Goal: Obtain resource: Download file/media

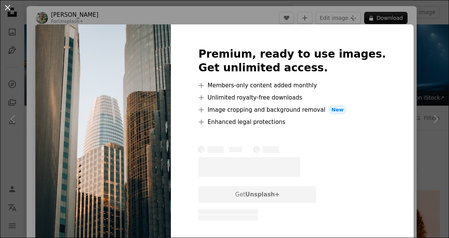
scroll to position [387, 0]
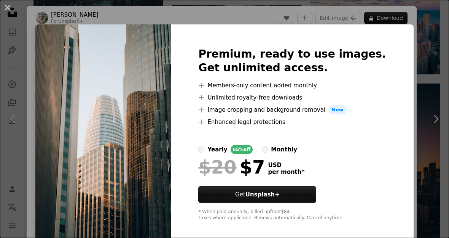
click at [433, 63] on div "An X shape Premium, ready to use images. Get unlimited access. A plus sign Memb…" at bounding box center [224, 119] width 449 height 238
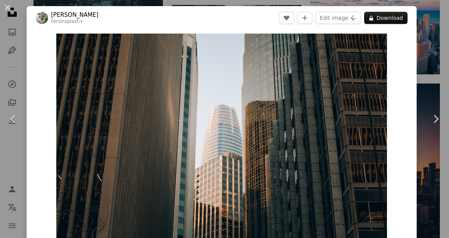
click at [433, 65] on div "An X shape Chevron left Chevron right [PERSON_NAME] For Unsplash+ A heart A plu…" at bounding box center [224, 119] width 449 height 238
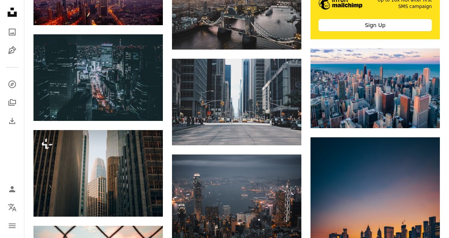
scroll to position [334, 0]
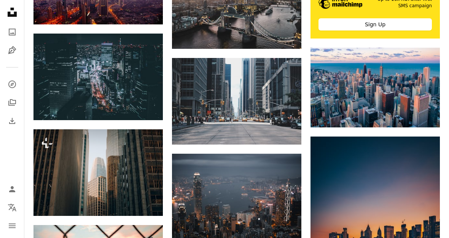
click at [74, 152] on img at bounding box center [99, 172] width 130 height 86
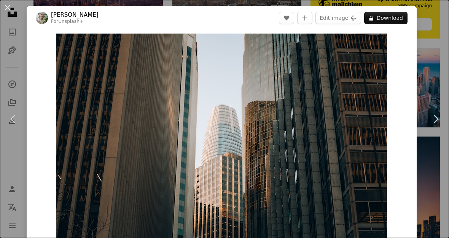
click at [356, 23] on button "Edit image Plus sign for Unsplash+" at bounding box center [339, 18] width 46 height 12
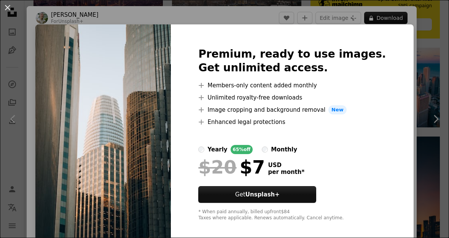
click at [414, 48] on div "An X shape Premium, ready to use images. Get unlimited access. A plus sign Memb…" at bounding box center [224, 119] width 449 height 238
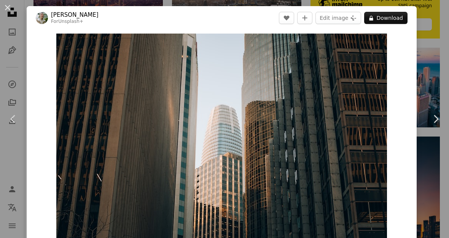
click at [403, 16] on button "A lock Download" at bounding box center [386, 18] width 43 height 12
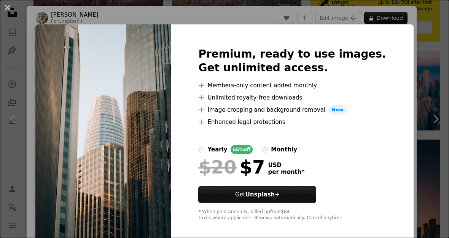
scroll to position [331, 0]
click at [81, 94] on img at bounding box center [103, 133] width 136 height 219
click at [417, 52] on div "An X shape Premium, ready to use images. Get unlimited access. A plus sign Memb…" at bounding box center [224, 119] width 449 height 238
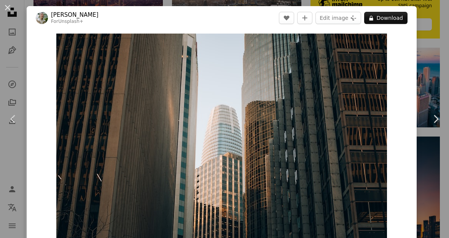
click at [445, 64] on div "An X shape Chevron left Chevron right [PERSON_NAME] For Unsplash+ A heart A plu…" at bounding box center [224, 119] width 449 height 238
